Goal: Information Seeking & Learning: Learn about a topic

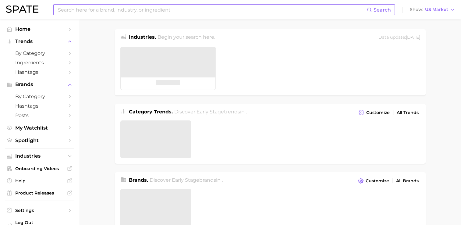
click at [159, 12] on input at bounding box center [212, 10] width 310 height 10
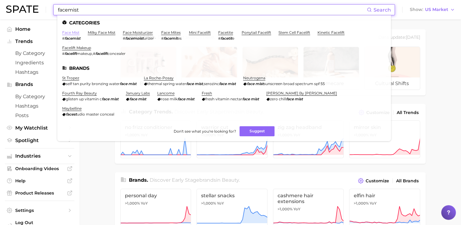
type input "facemist"
click at [68, 34] on link "face mist" at bounding box center [70, 32] width 17 height 5
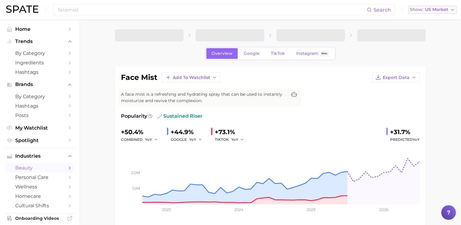
click at [433, 12] on button "Show US Market" at bounding box center [432, 10] width 48 height 8
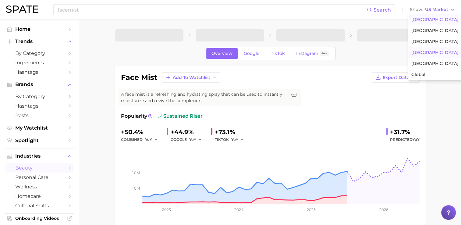
click at [436, 51] on span "[GEOGRAPHIC_DATA]" at bounding box center [434, 52] width 47 height 5
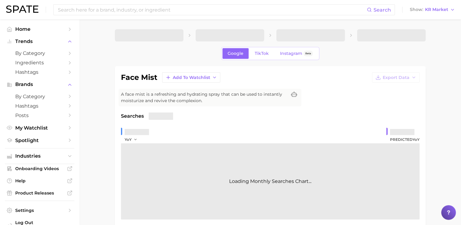
scroll to position [30, 0]
